Goal: Navigation & Orientation: Find specific page/section

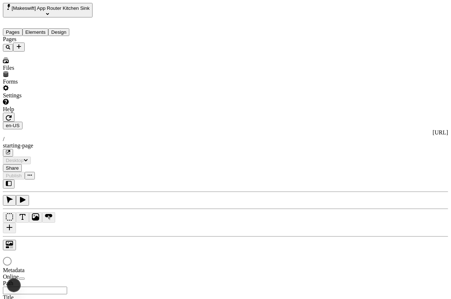
type input "/starting-page"
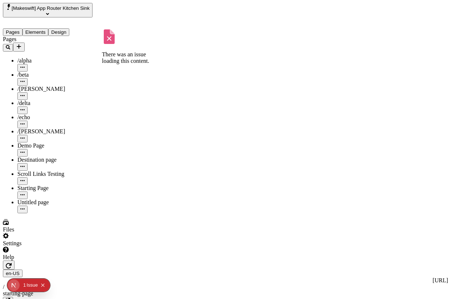
click at [26, 57] on div "/alpha" at bounding box center [60, 60] width 86 height 7
type input "/alpha"
click at [15, 260] on button "button" at bounding box center [9, 264] width 12 height 9
click at [58, 72] on div "/beta" at bounding box center [60, 75] width 86 height 7
type input "/beta"
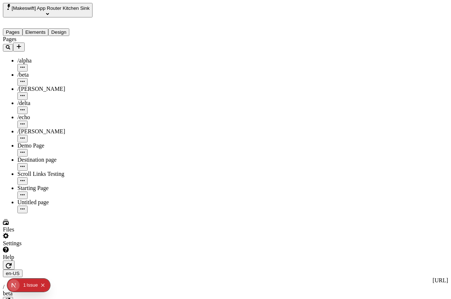
click at [49, 86] on div "/[PERSON_NAME]" at bounding box center [60, 93] width 86 height 14
type input "/[PERSON_NAME]"
click at [45, 100] on div "/delta" at bounding box center [60, 107] width 86 height 14
type input "/delta"
click at [53, 114] on div "/echo" at bounding box center [60, 117] width 86 height 7
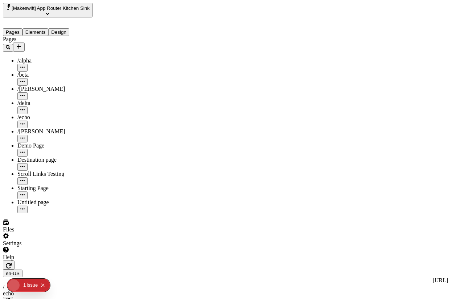
type input "/echo"
click at [17, 128] on div "/[PERSON_NAME]" at bounding box center [60, 131] width 86 height 7
type input "/page-2"
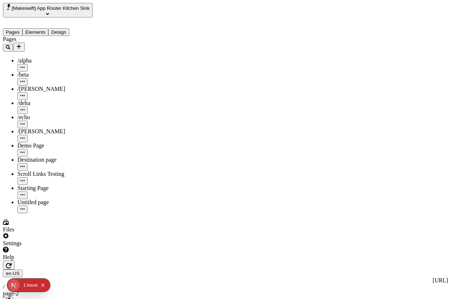
click at [35, 142] on div "Demo Page" at bounding box center [60, 145] width 86 height 7
type input "/demo-page"
click at [33, 156] on div "Destination page" at bounding box center [60, 159] width 86 height 7
type input "/destination-page"
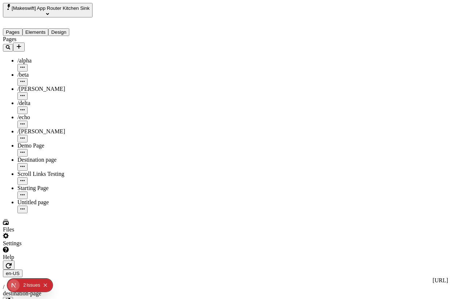
scroll to position [0, 98]
click at [30, 171] on div "Scroll Links Testing" at bounding box center [60, 174] width 86 height 7
type input "/page-4"
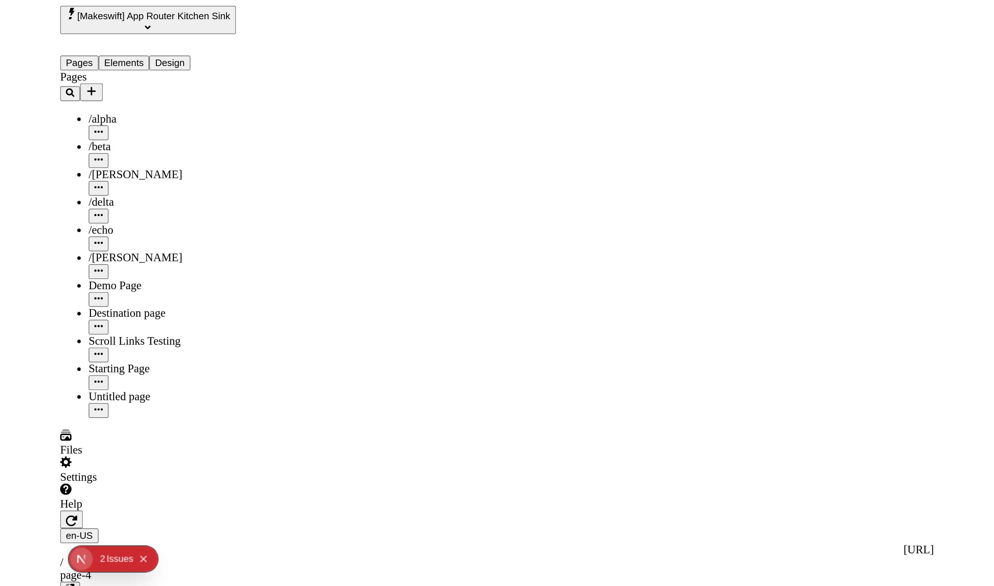
scroll to position [0, 103]
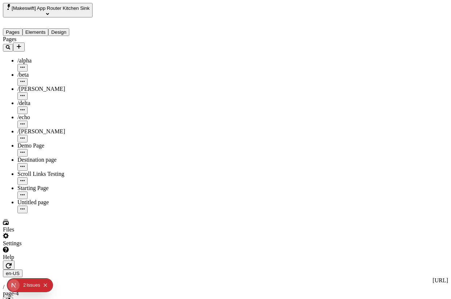
click at [36, 185] on div "Starting Page" at bounding box center [60, 192] width 86 height 14
click at [39, 199] on div "Untitled page" at bounding box center [60, 206] width 86 height 14
type input "/page-5"
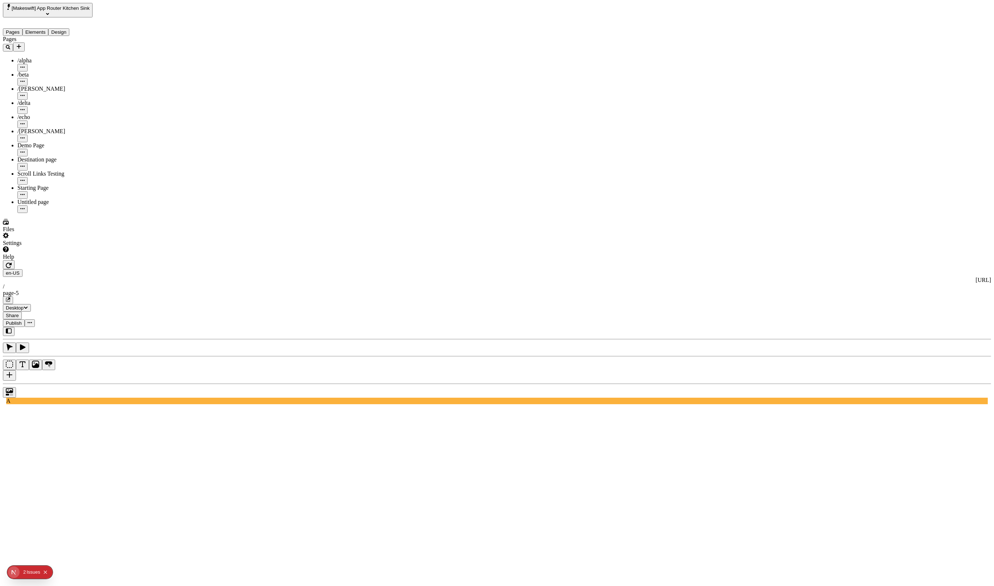
click at [57, 11] on span "[Makeswift] App Router Kitchen Sink" at bounding box center [51, 7] width 78 height 5
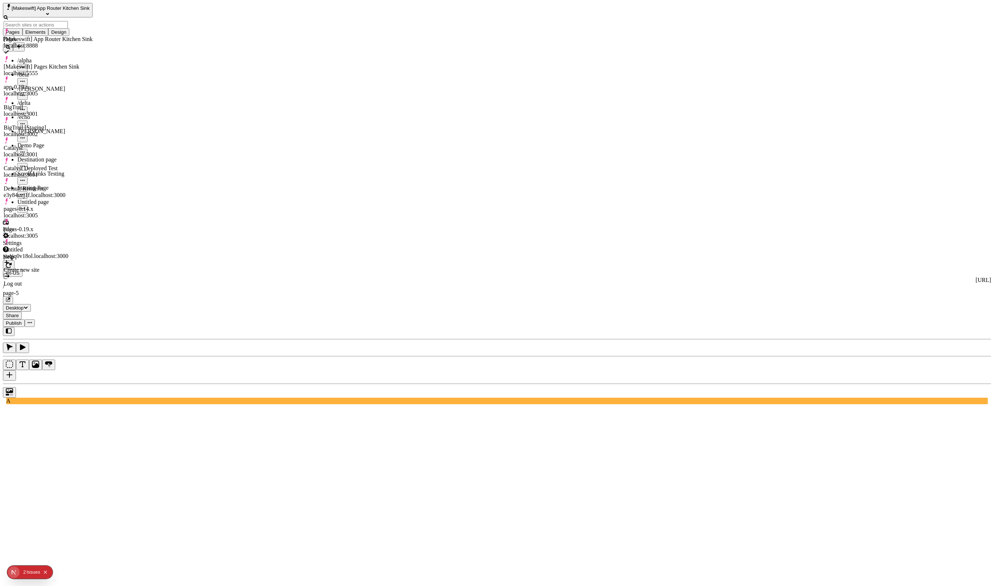
click at [62, 178] on div "Default Renderer e3y84uzj1f.localhost:3000" at bounding box center [48, 188] width 89 height 20
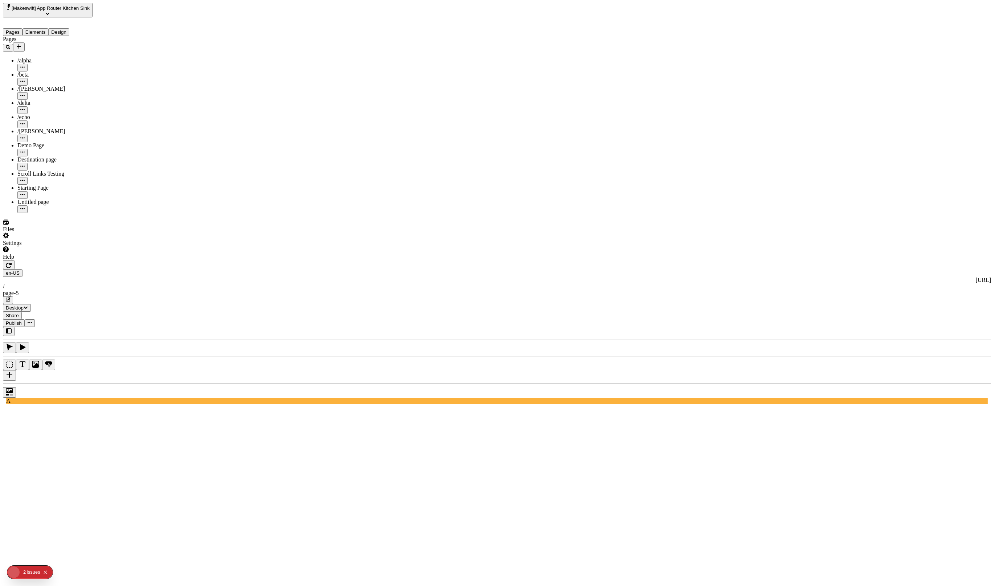
click at [53, 11] on span "[Makeswift] App Router Kitchen Sink" at bounding box center [51, 7] width 78 height 5
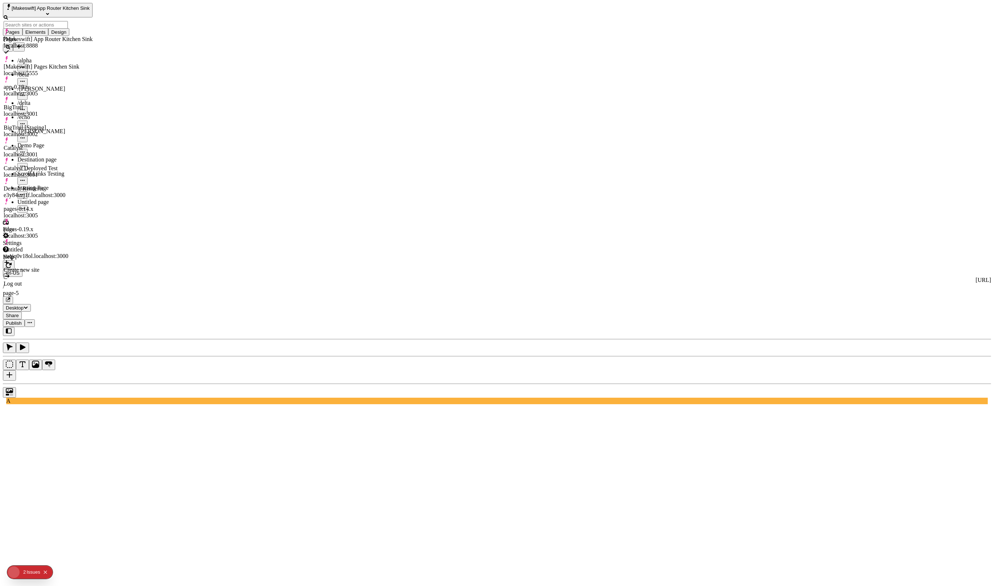
click at [76, 185] on div "Default Renderer e3y84uzj1f.localhost:3000" at bounding box center [48, 191] width 89 height 13
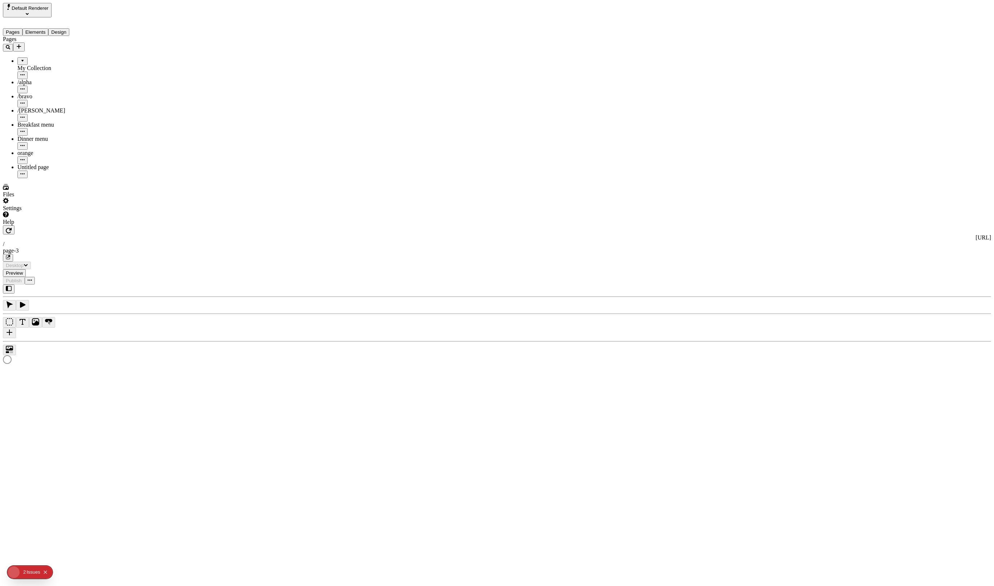
type input "/page-3"
